Goal: Information Seeking & Learning: Learn about a topic

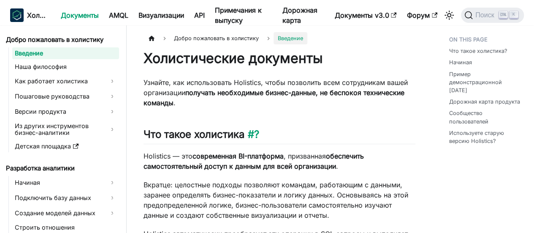
click at [290, 133] on h2 "Что такое холистика ?" at bounding box center [280, 136] width 272 height 16
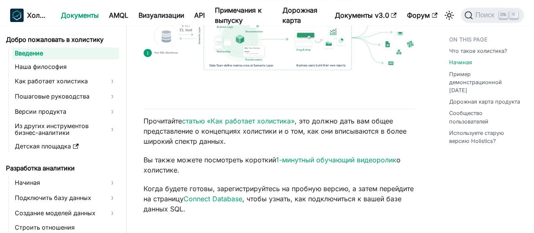
scroll to position [277, 0]
click at [278, 119] on font "статью «Как работает холистика»" at bounding box center [238, 120] width 113 height 8
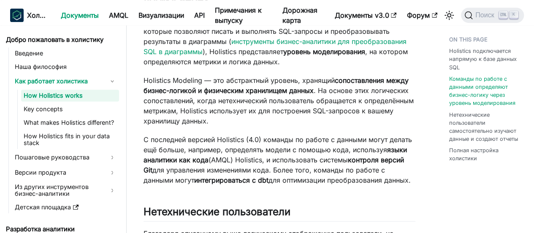
scroll to position [342, 0]
click at [278, 119] on p "Holistics Modeling — это абстрактный уровень, хранящий сопоставления между бизн…" at bounding box center [280, 100] width 272 height 51
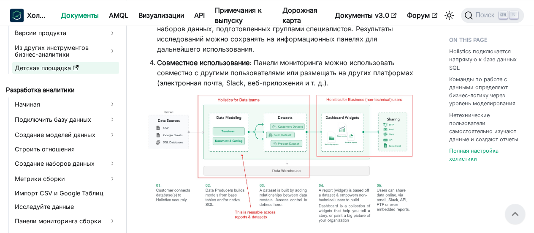
scroll to position [141, 0]
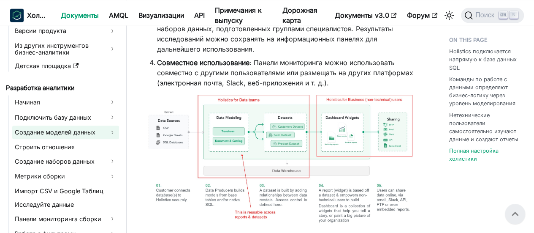
click at [86, 130] on font "Создание моделей данных" at bounding box center [55, 131] width 81 height 7
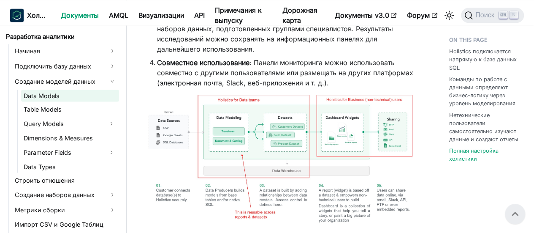
scroll to position [193, 0]
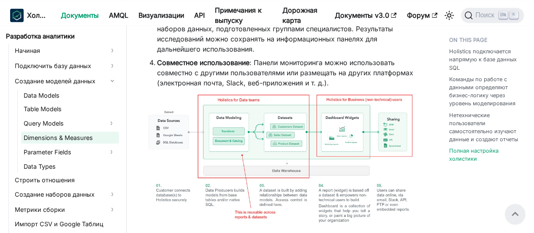
click at [77, 138] on link "Dimensions & Measures" at bounding box center [70, 137] width 98 height 12
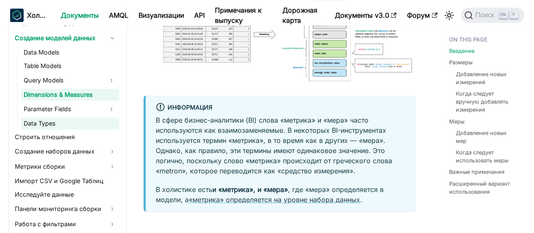
scroll to position [236, 0]
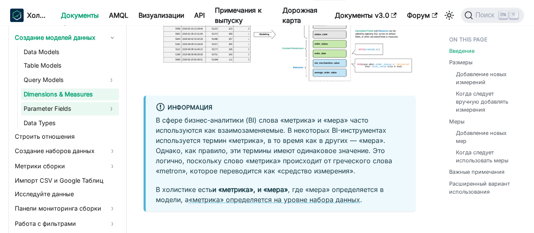
click at [91, 106] on link "Parameter Fields" at bounding box center [62, 109] width 83 height 14
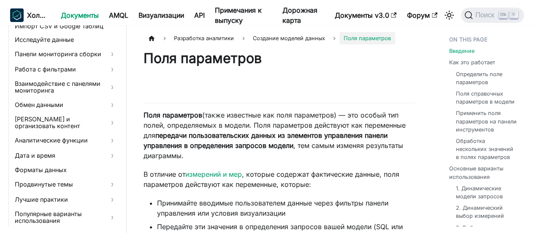
scroll to position [465, 0]
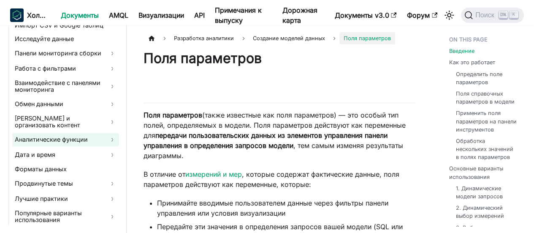
click at [79, 136] on font "Аналитические функции" at bounding box center [51, 139] width 73 height 7
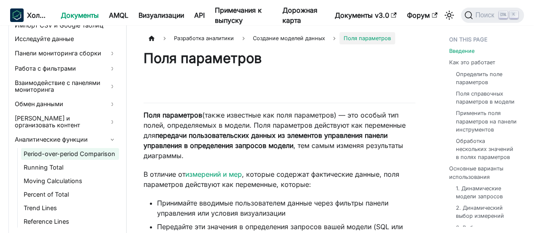
click at [81, 148] on link "Period-over-period Comparison" at bounding box center [70, 154] width 98 height 12
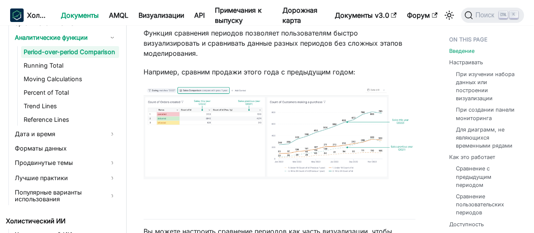
scroll to position [569, 0]
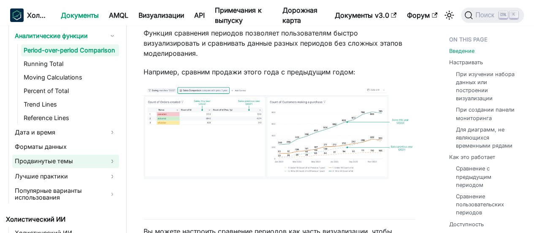
click at [75, 163] on link "Продвинутые темы" at bounding box center [65, 161] width 107 height 14
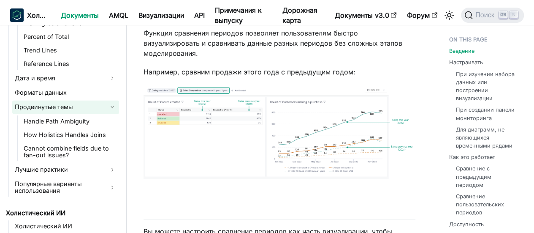
scroll to position [640, 0]
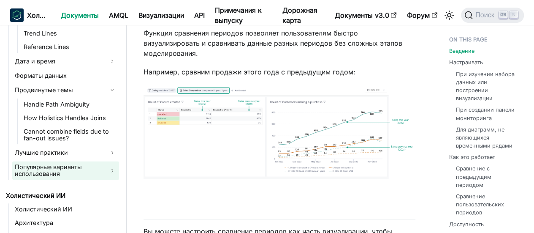
click at [75, 168] on font "Популярные варианты использования" at bounding box center [48, 170] width 67 height 14
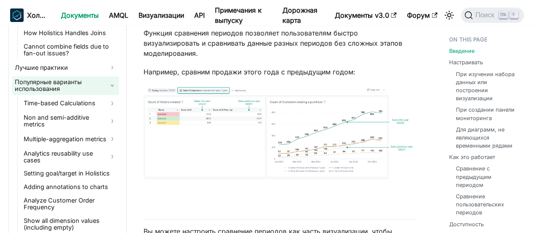
scroll to position [725, 0]
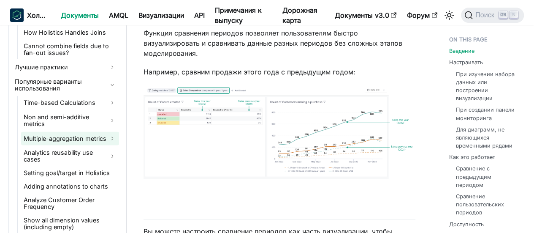
click at [82, 139] on link "Multiple-aggregation metrics" at bounding box center [70, 138] width 98 height 14
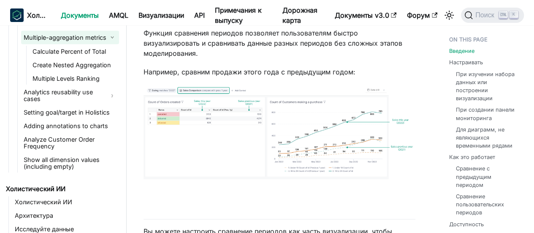
scroll to position [861, 0]
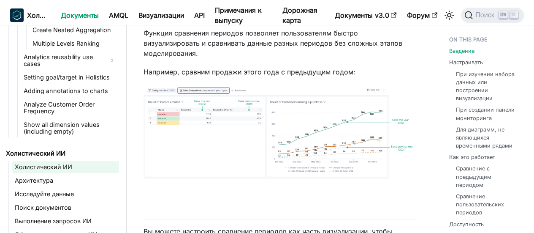
click at [42, 170] on font "Холистический ИИ" at bounding box center [43, 166] width 57 height 7
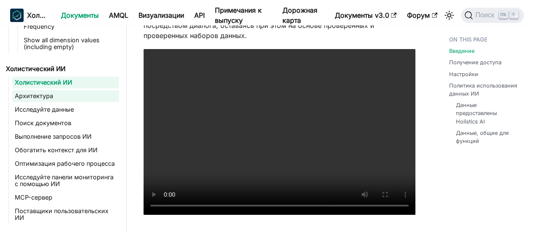
scroll to position [946, 0]
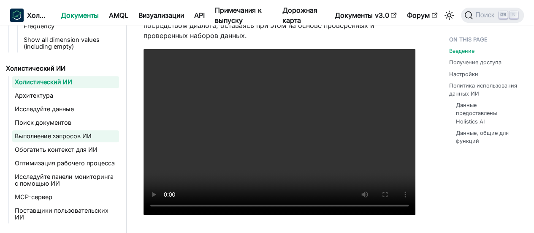
click at [73, 132] on font "Выполнение запросов ИИ" at bounding box center [53, 135] width 77 height 7
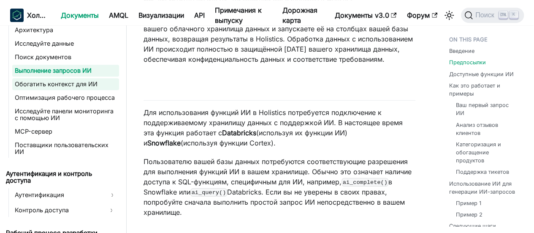
scroll to position [1012, 0]
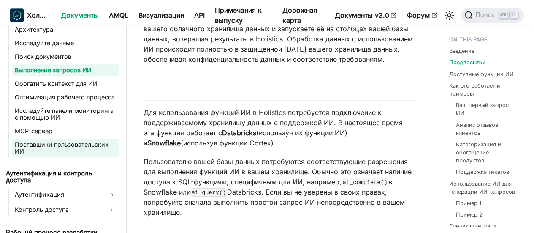
click at [91, 144] on font "Поставщики пользовательских ИИ" at bounding box center [66, 148] width 102 height 14
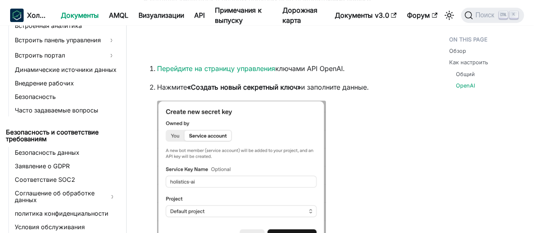
scroll to position [1494, 0]
click at [116, 13] on font "AMQL" at bounding box center [118, 15] width 19 height 8
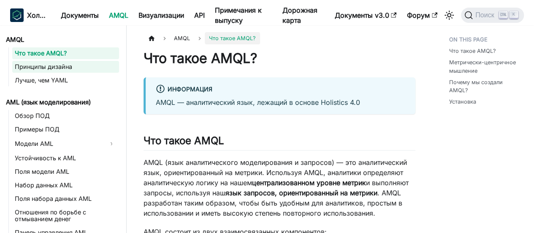
click at [97, 65] on link "Принципы дизайна" at bounding box center [65, 67] width 107 height 12
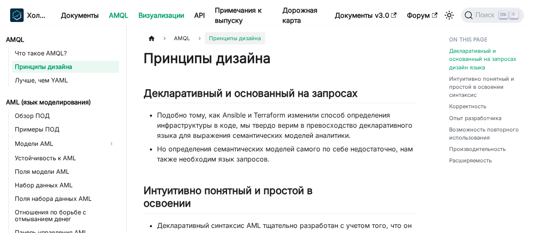
click at [171, 15] on font "Визуализации" at bounding box center [161, 15] width 46 height 8
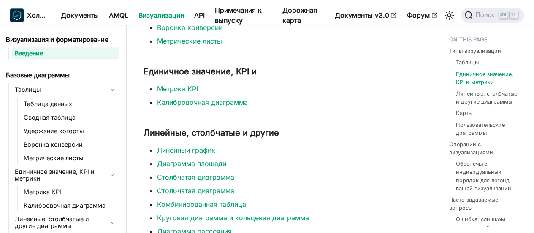
scroll to position [200, 0]
click at [179, 88] on font "Метрика KPI" at bounding box center [177, 88] width 41 height 8
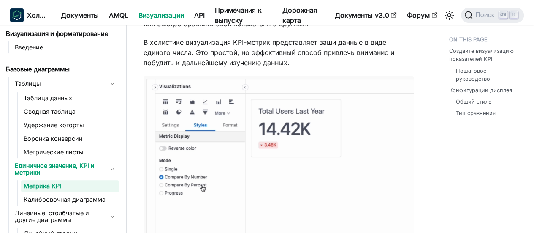
scroll to position [79, 0]
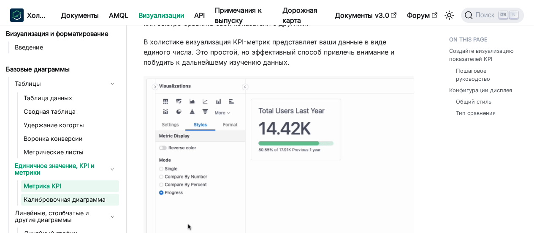
click at [81, 196] on font "Калибровочная диаграмма" at bounding box center [65, 198] width 82 height 7
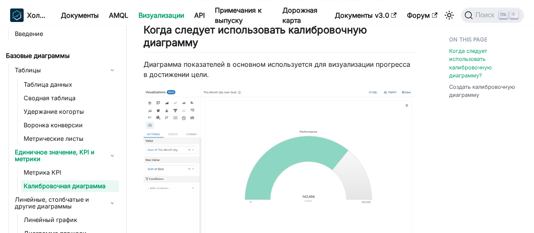
scroll to position [108, 0]
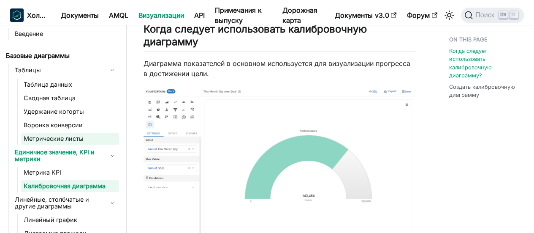
click at [43, 138] on font "Метрические листы" at bounding box center [54, 138] width 60 height 7
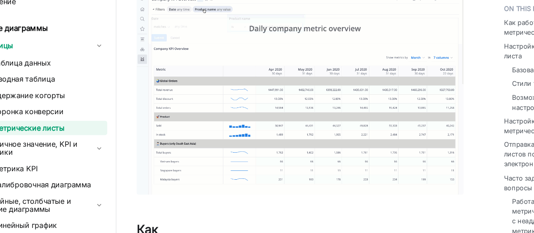
scroll to position [119, 0]
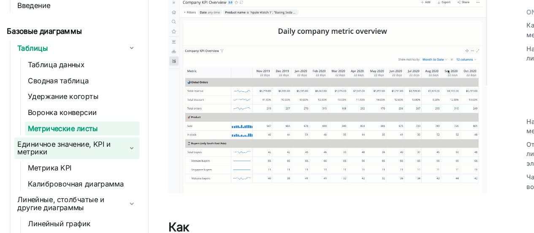
click at [74, 155] on font "Единичное значение, KPI и метрики" at bounding box center [61, 156] width 93 height 14
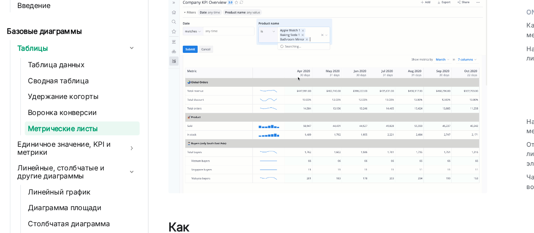
click at [78, 138] on font "Метрические листы" at bounding box center [54, 138] width 60 height 7
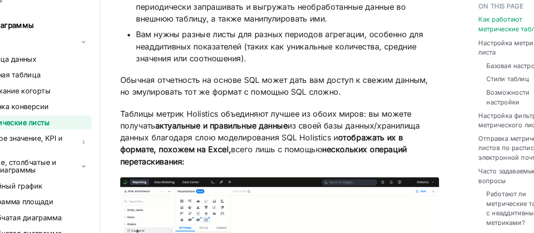
scroll to position [589, 0]
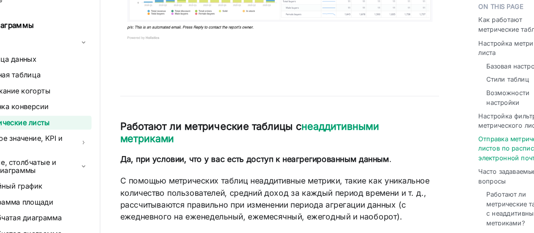
scroll to position [2915, 0]
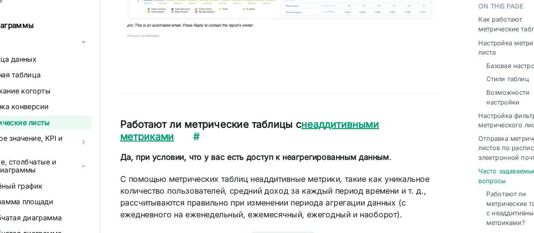
click at [320, 141] on font "неаддитивными метриками" at bounding box center [254, 145] width 221 height 21
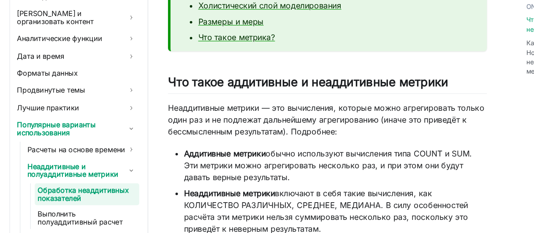
scroll to position [108, 0]
